Goal: Information Seeking & Learning: Learn about a topic

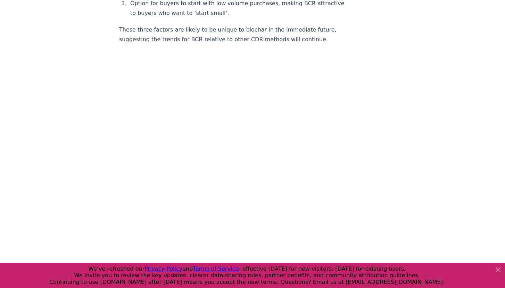
scroll to position [1016, 0]
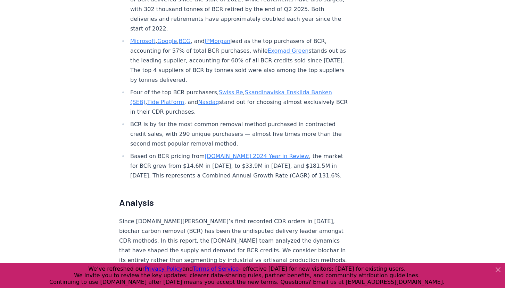
scroll to position [489, 0]
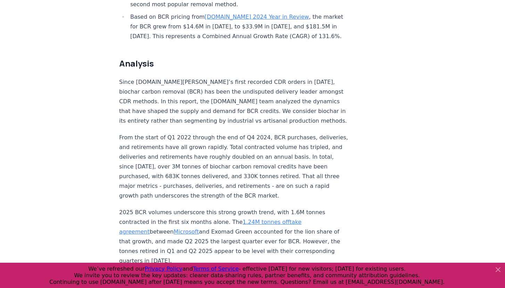
click at [246, 133] on p "From the start of Q1 2022 through the end of Q4 2024, BCR purchases, deliveries…" at bounding box center [234, 167] width 230 height 68
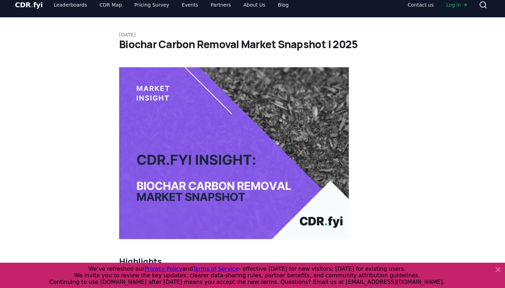
scroll to position [0, 0]
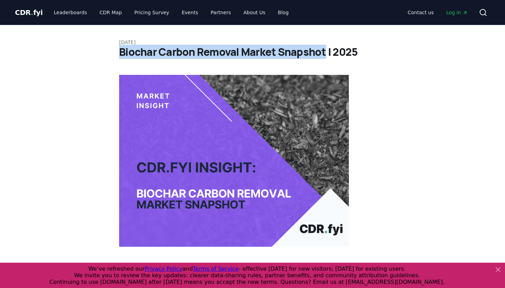
drag, startPoint x: 120, startPoint y: 53, endPoint x: 323, endPoint y: 50, distance: 202.7
click at [323, 50] on h1 "Biochar Carbon Removal Market Snapshot | 2025" at bounding box center [252, 52] width 267 height 12
copy h1 "Biochar Carbon Removal Market Snapshot"
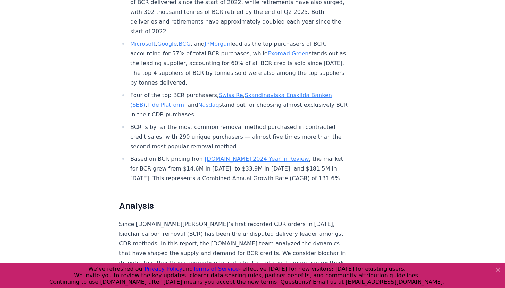
scroll to position [347, 0]
click at [499, 271] on icon at bounding box center [497, 270] width 8 height 8
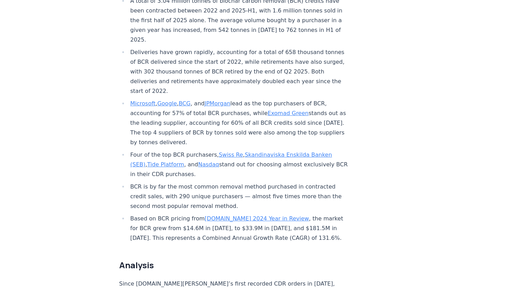
scroll to position [245, 0]
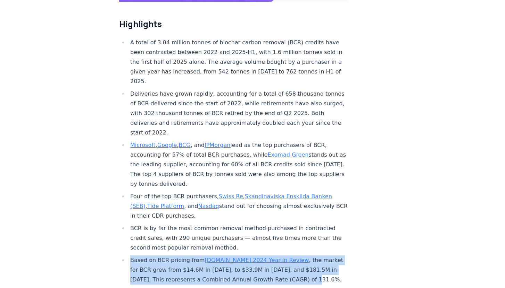
drag, startPoint x: 261, startPoint y: 257, endPoint x: 127, endPoint y: 237, distance: 135.9
click at [127, 237] on ul "A total of 3.04 million tonnes of biochar carbon removal (BCR) credits have bee…" at bounding box center [234, 161] width 230 height 247
copy li "Based on BCR pricing from CDR.fyi 2024 Year in Review , the market for BCR grew…"
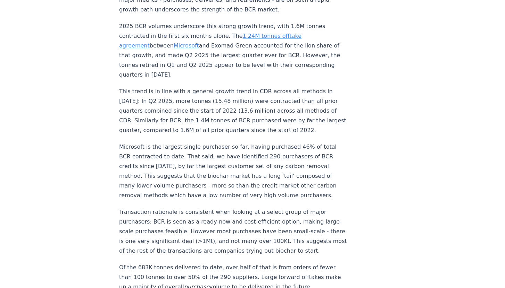
scroll to position [713, 0]
